Goal: Transaction & Acquisition: Book appointment/travel/reservation

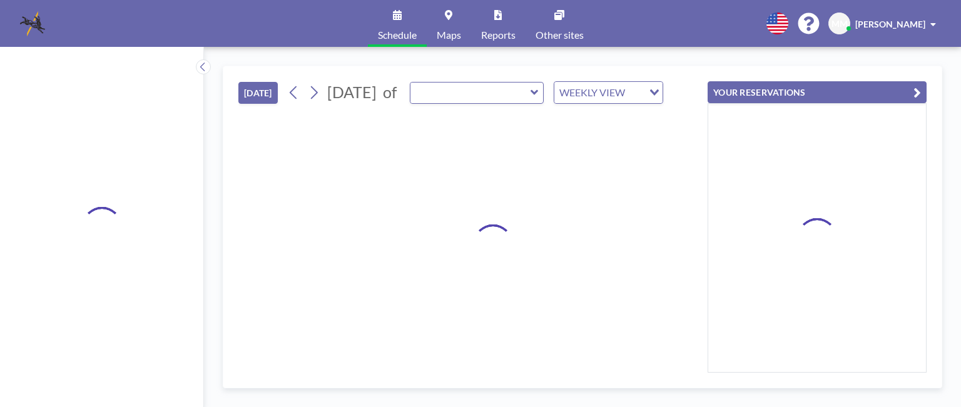
type input "[GEOGRAPHIC_DATA]"
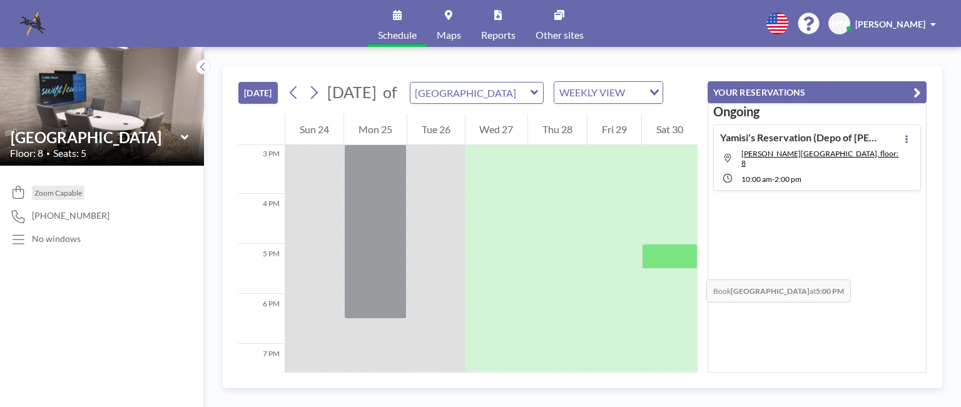
scroll to position [721, 0]
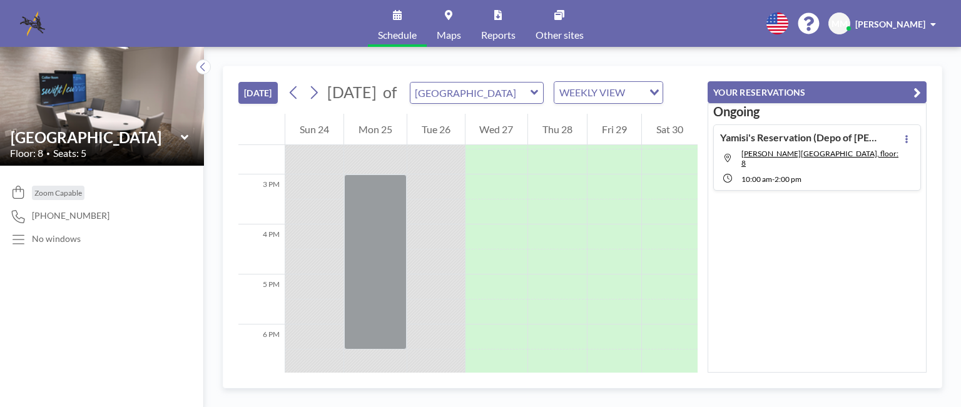
click at [437, 222] on div at bounding box center [436, 212] width 58 height 25
click at [437, 221] on div at bounding box center [436, 212] width 58 height 25
click at [433, 200] on div at bounding box center [436, 187] width 58 height 25
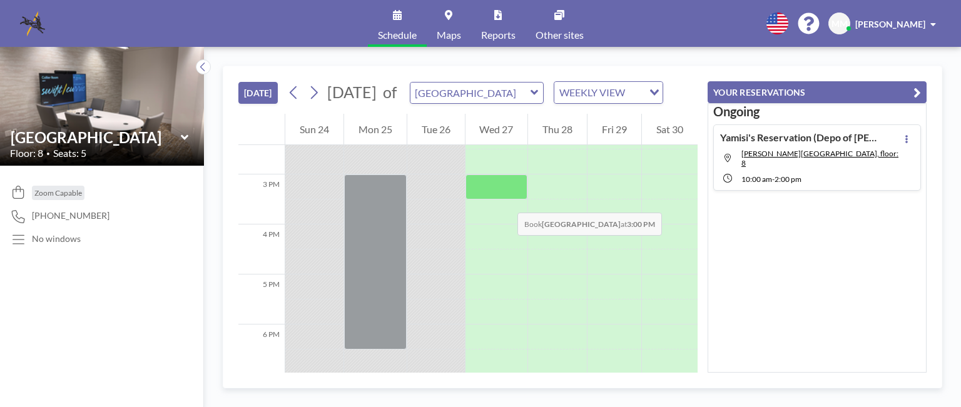
click at [505, 200] on div at bounding box center [496, 187] width 63 height 25
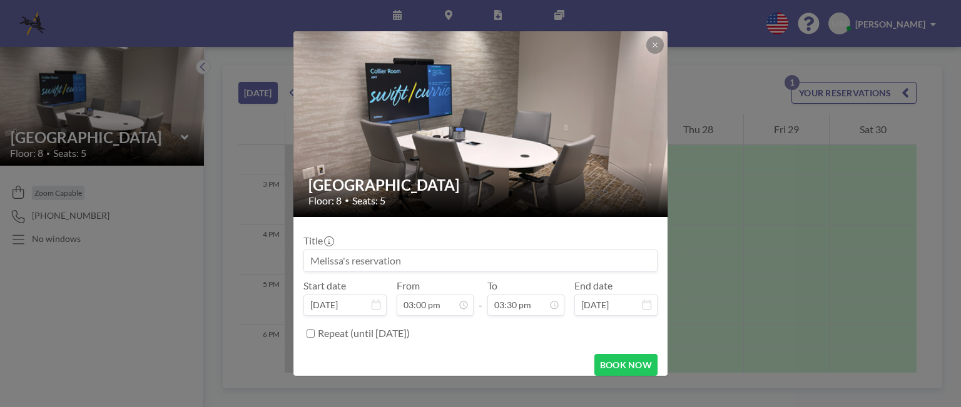
click at [505, 200] on div "Floor: 8 • Seats: 5" at bounding box center [480, 201] width 345 height 13
click at [323, 262] on input at bounding box center [480, 260] width 353 height 21
type input "y"
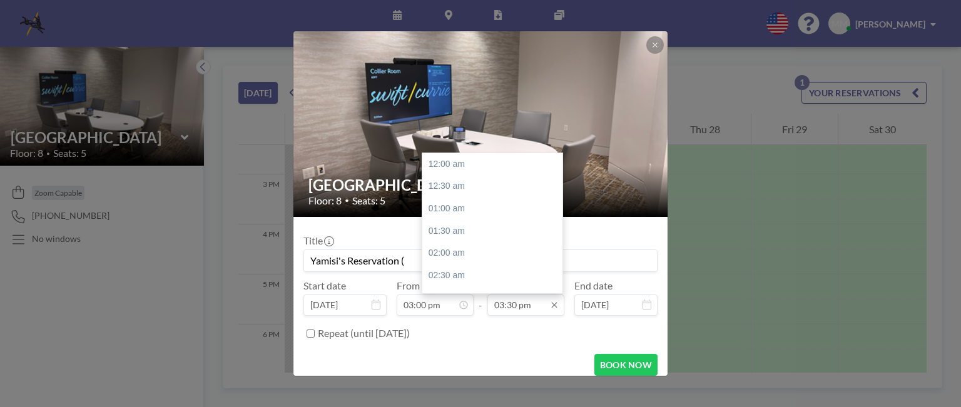
scroll to position [691, 0]
type input "Yamisi's Reservation ("
click at [444, 277] on div "06:00 pm" at bounding box center [495, 275] width 146 height 23
type input "06:00 pm"
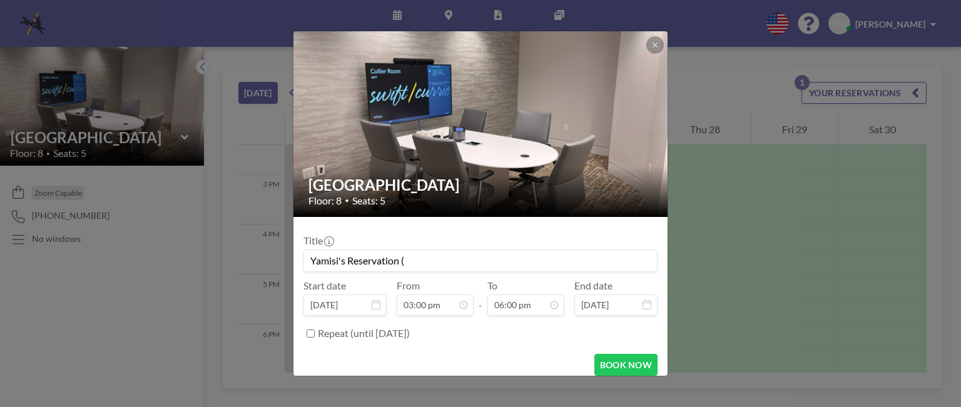
click at [413, 262] on input "Yamisi's Reservation (" at bounding box center [480, 260] width 353 height 21
type input "Yamisi's Reservation (depo prep)"
click at [619, 368] on button "BOOK NOW" at bounding box center [625, 365] width 63 height 22
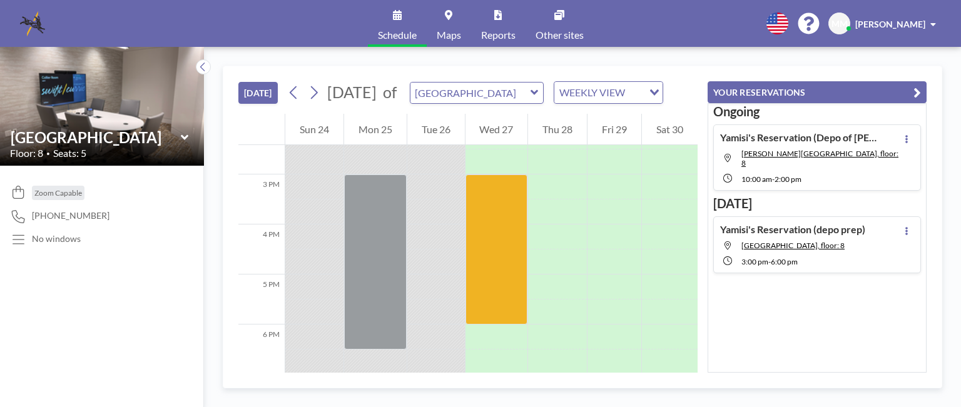
click at [63, 111] on img at bounding box center [102, 105] width 204 height 153
click at [454, 35] on span "Maps" at bounding box center [449, 35] width 24 height 10
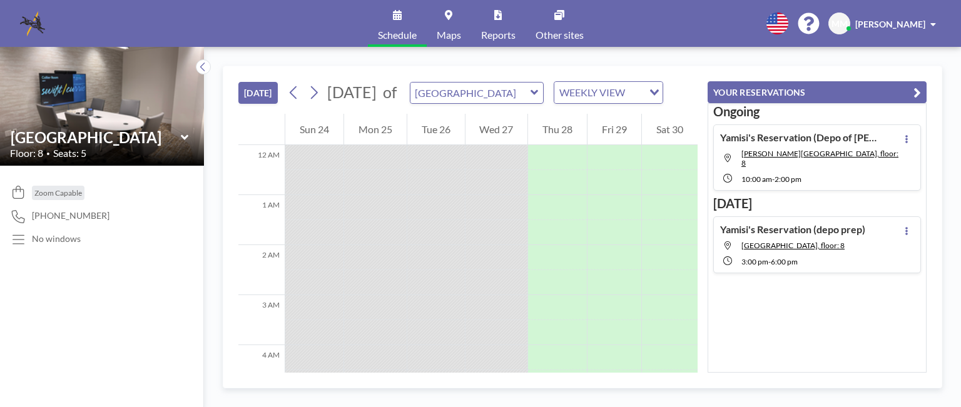
scroll to position [626, 0]
